Goal: Transaction & Acquisition: Purchase product/service

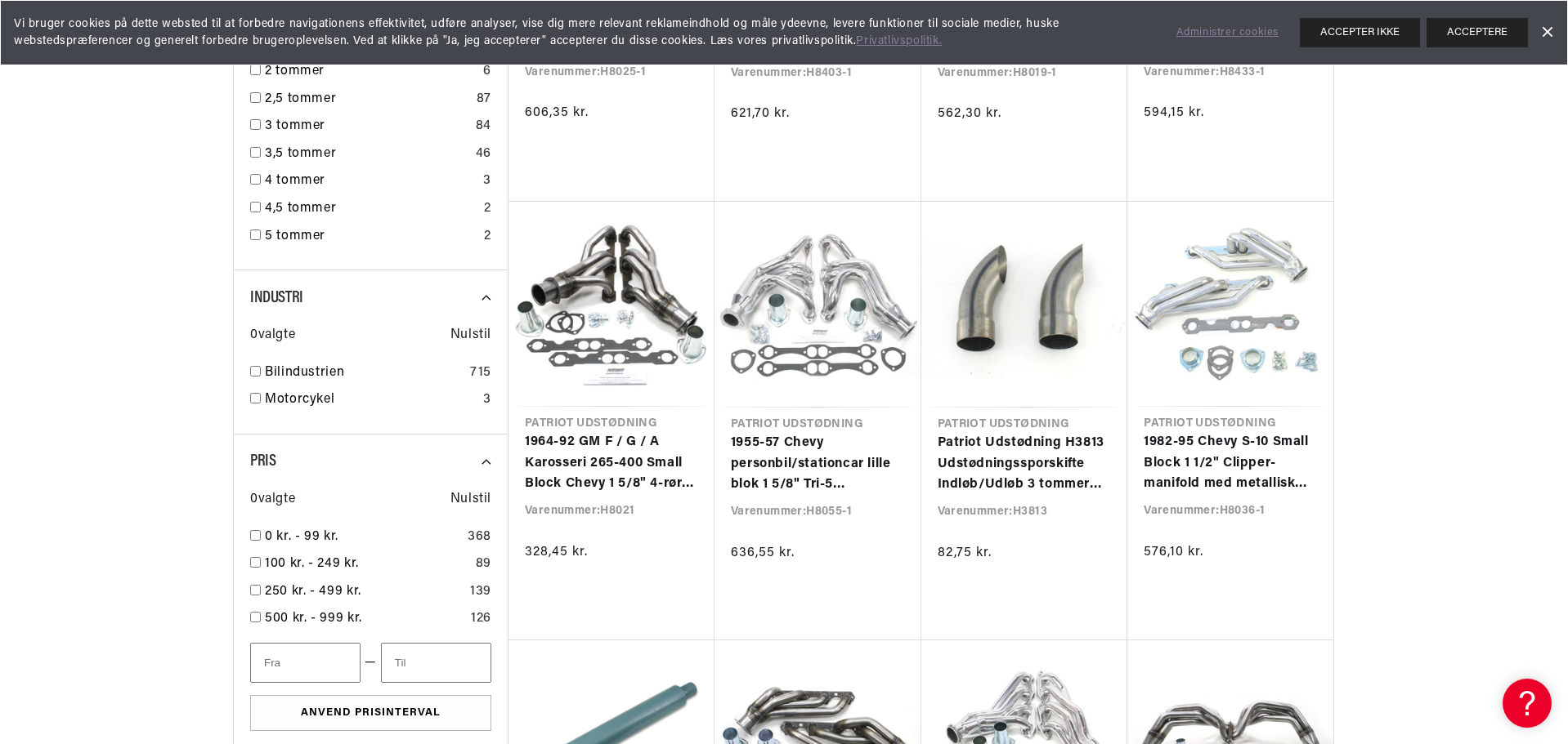
scroll to position [2615, 0]
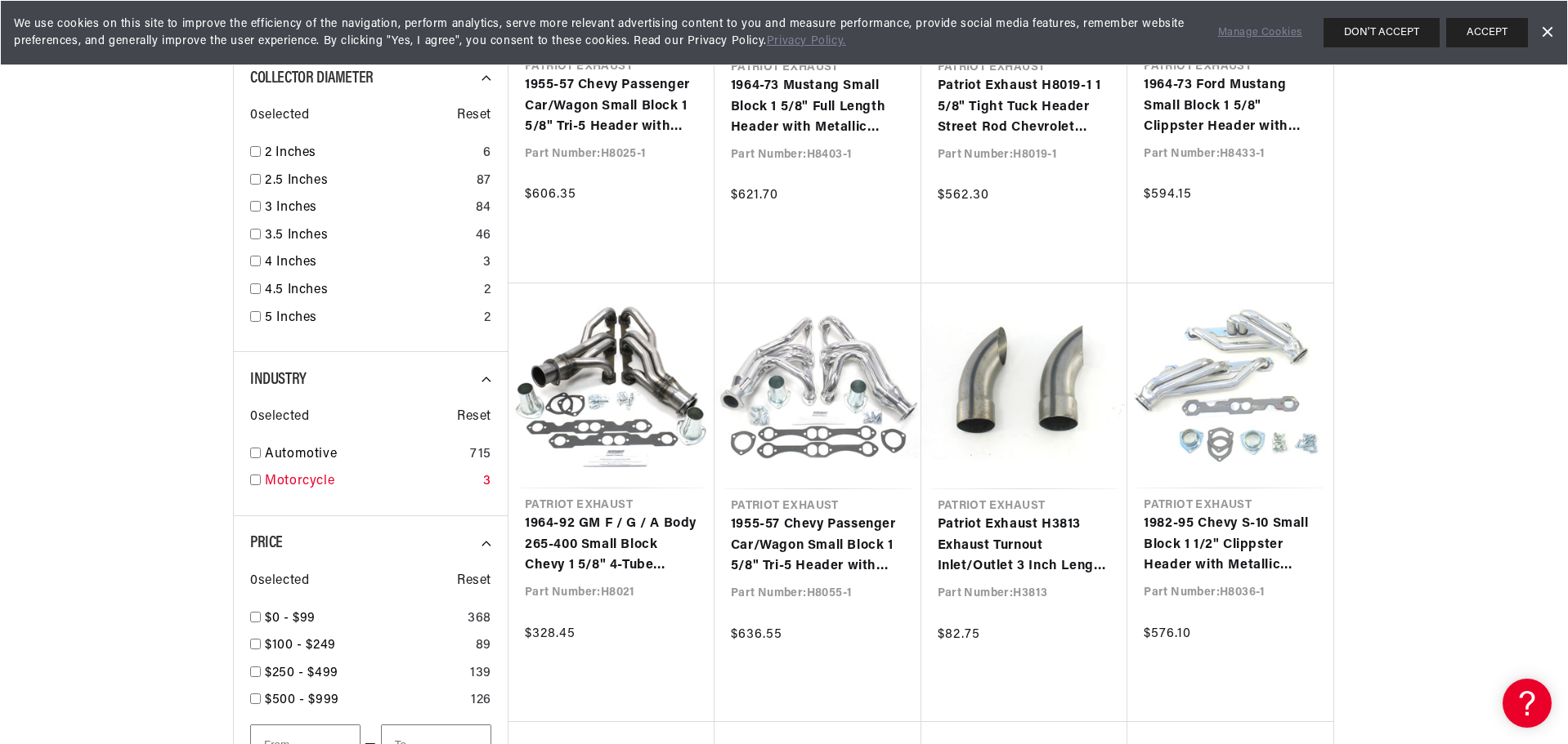
click at [272, 481] on link "Motorcycle" at bounding box center [370, 482] width 212 height 22
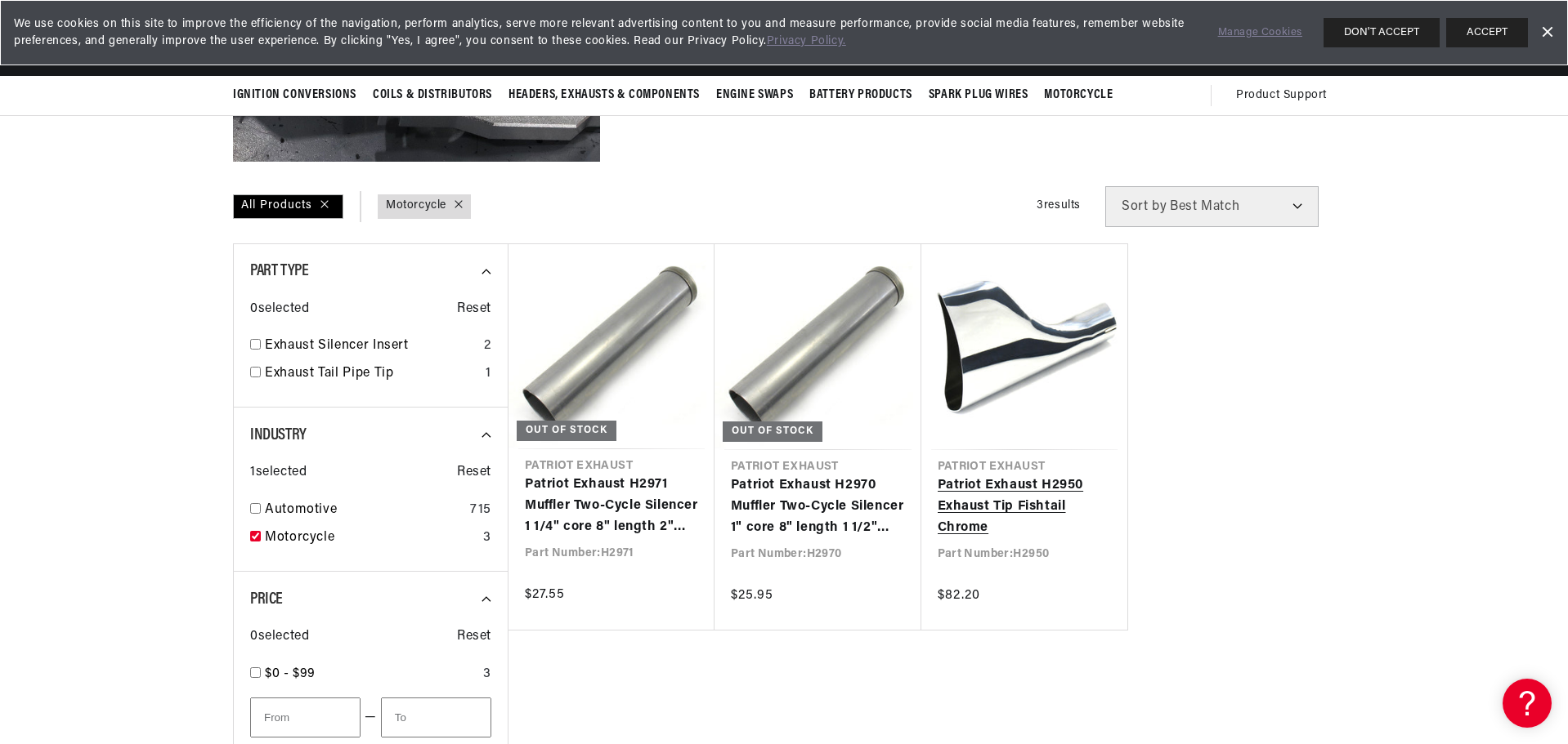
click at [980, 476] on link "Patriot Exhaust H2950 Exhaust Tip Fishtail Chrome" at bounding box center [1024, 507] width 174 height 63
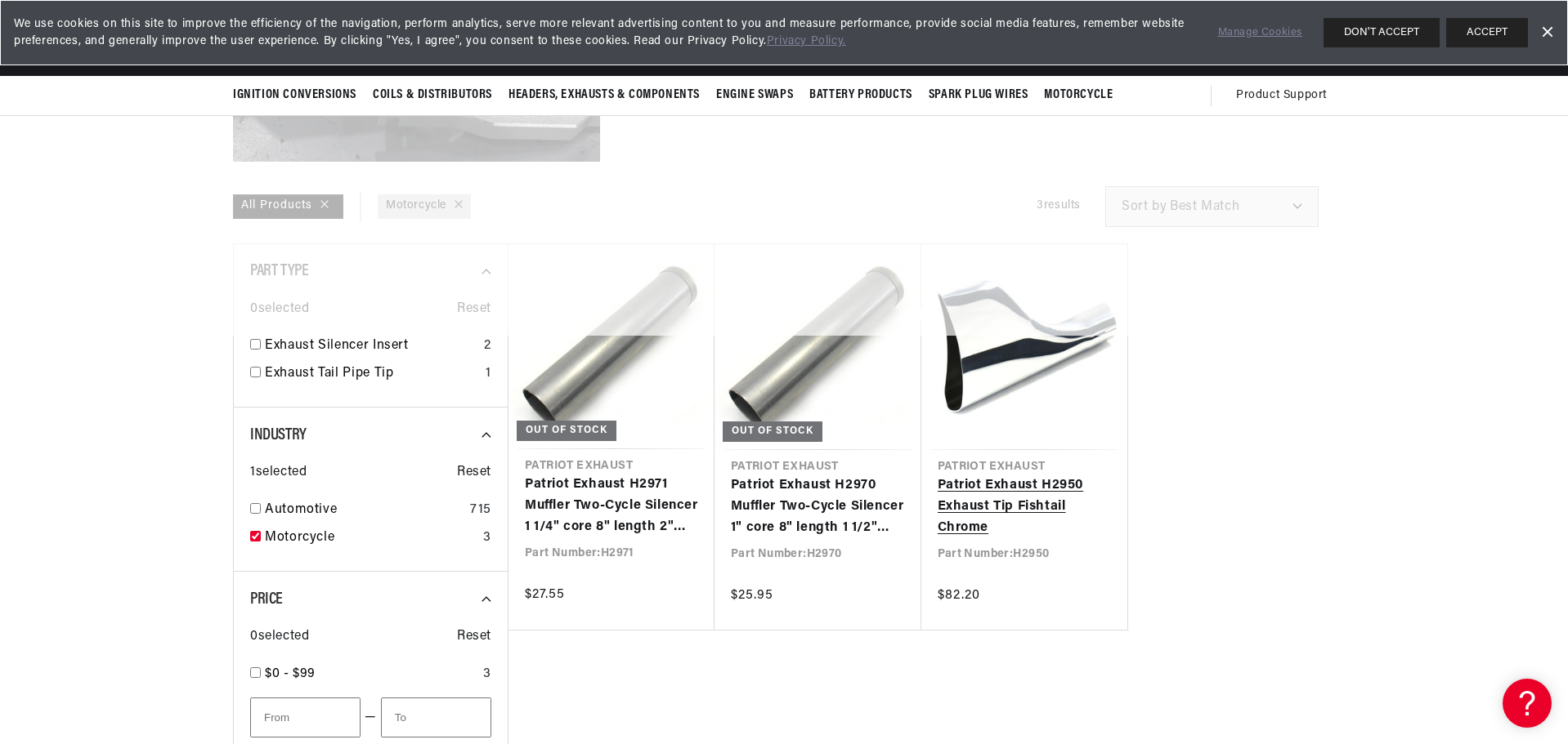
scroll to position [457, 0]
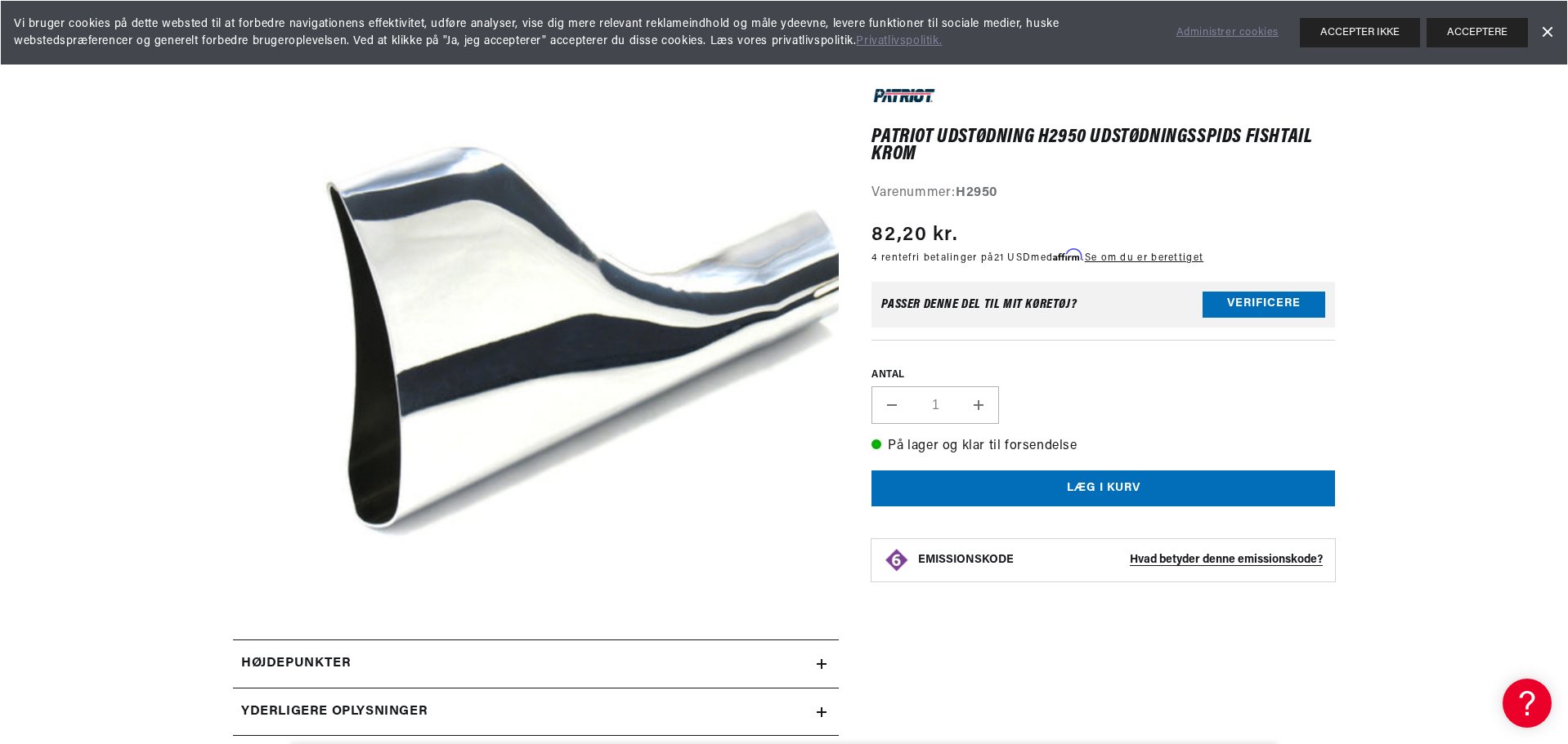
scroll to position [0, 2073]
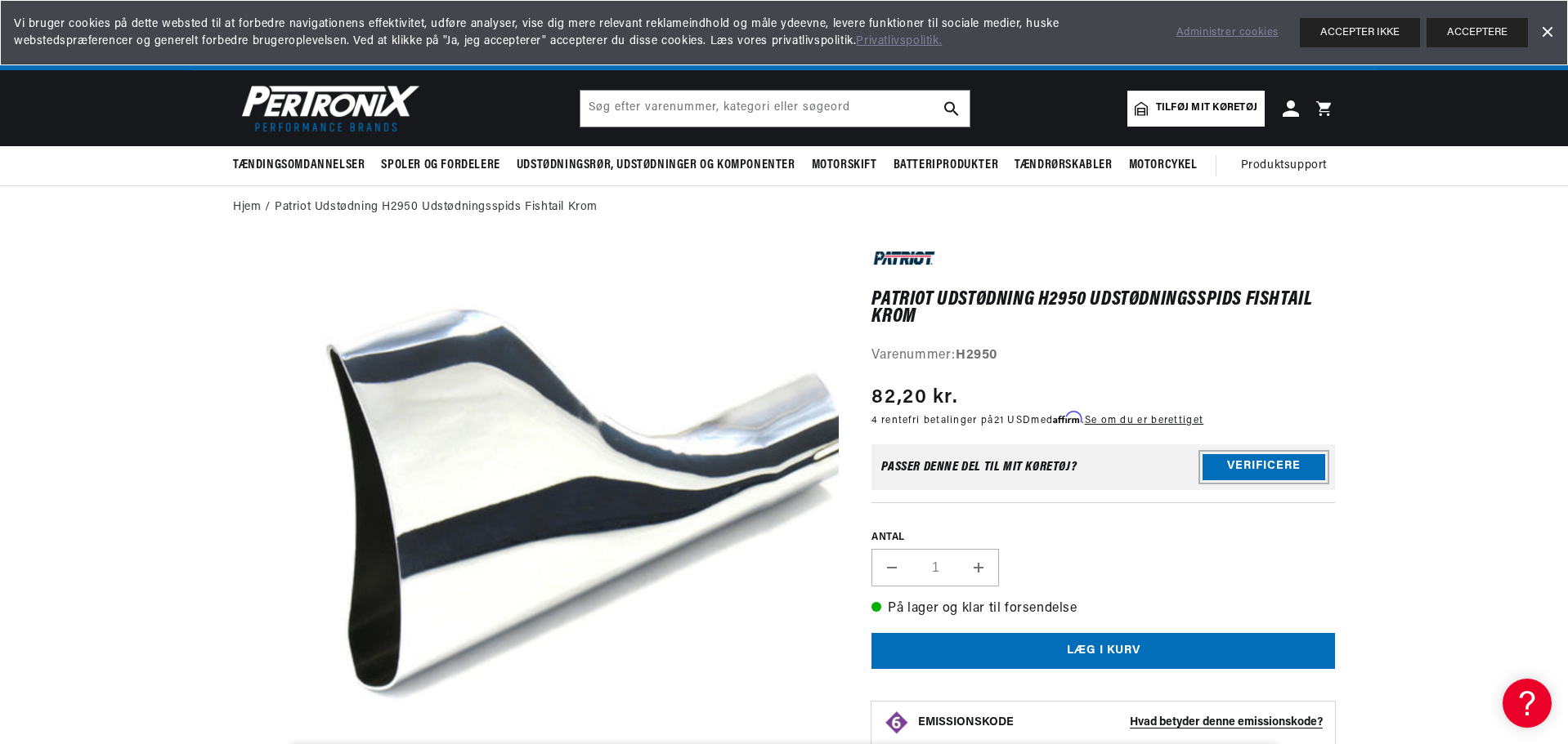
click at [1241, 463] on button "Verificere" at bounding box center [1264, 467] width 122 height 26
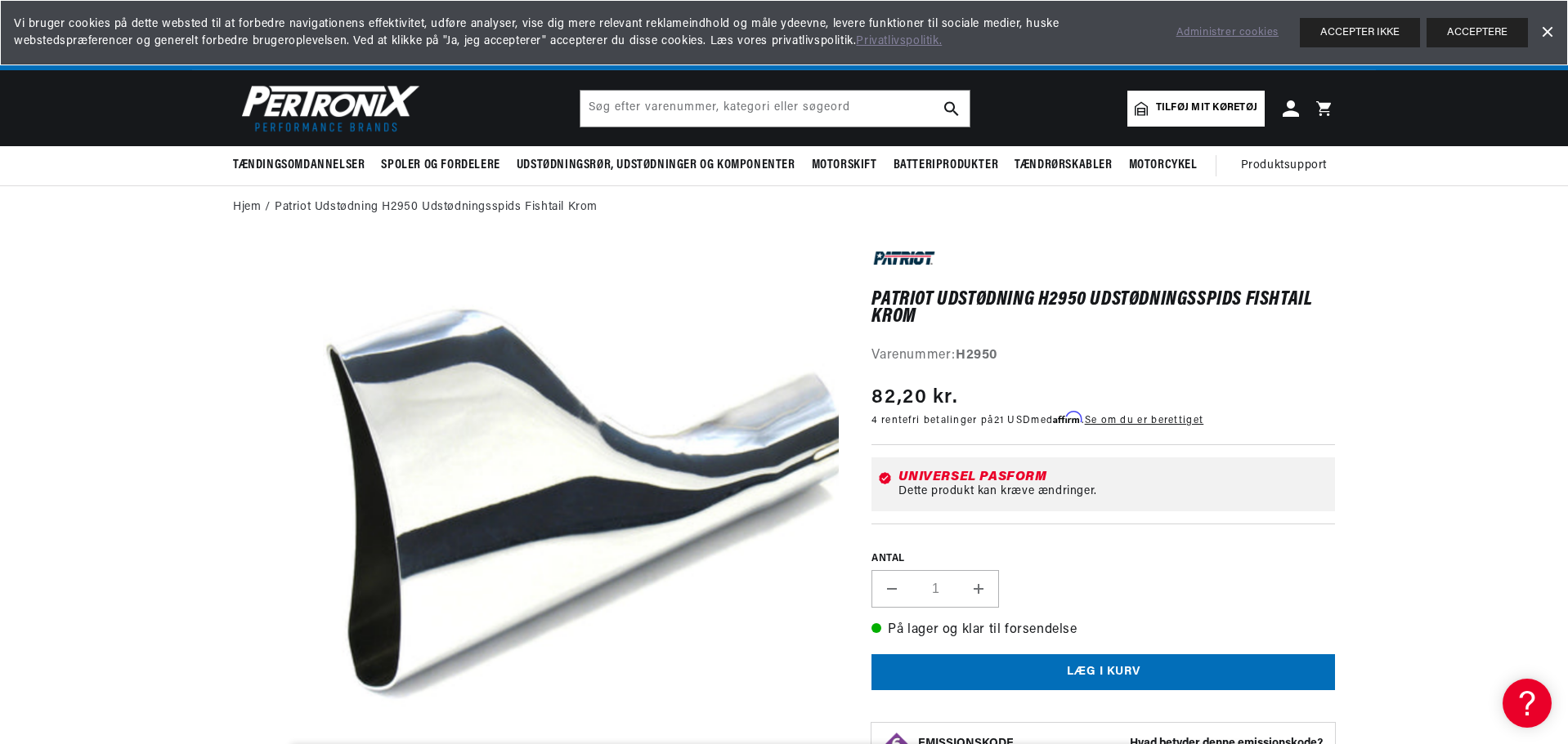
click at [1547, 28] on link "Afvis banner" at bounding box center [1547, 33] width 24 height 24
